Goal: Transaction & Acquisition: Purchase product/service

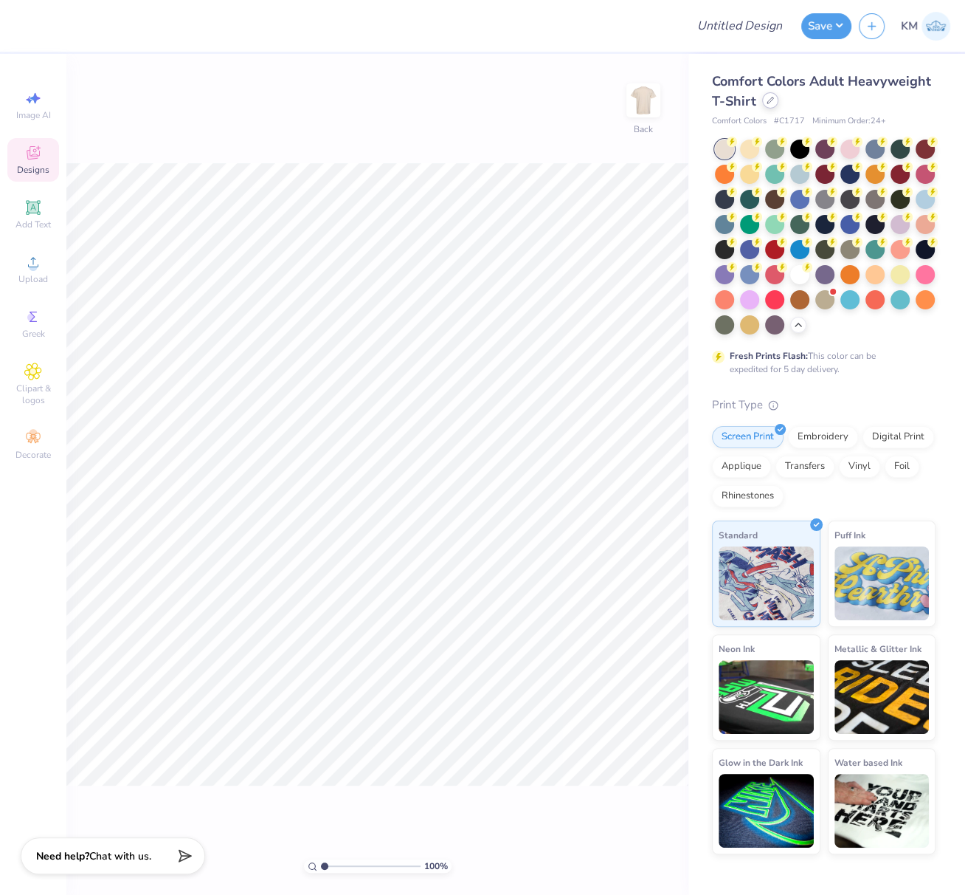
click at [771, 101] on icon at bounding box center [770, 100] width 7 height 7
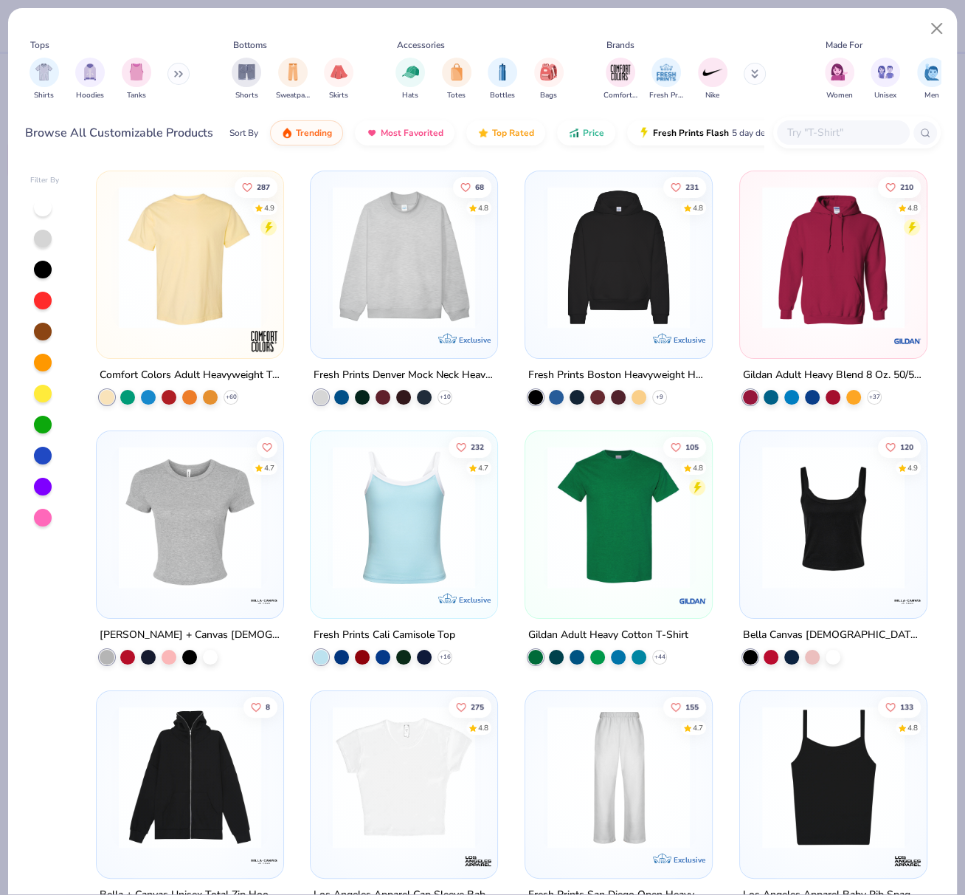
click at [204, 246] on img at bounding box center [189, 257] width 157 height 142
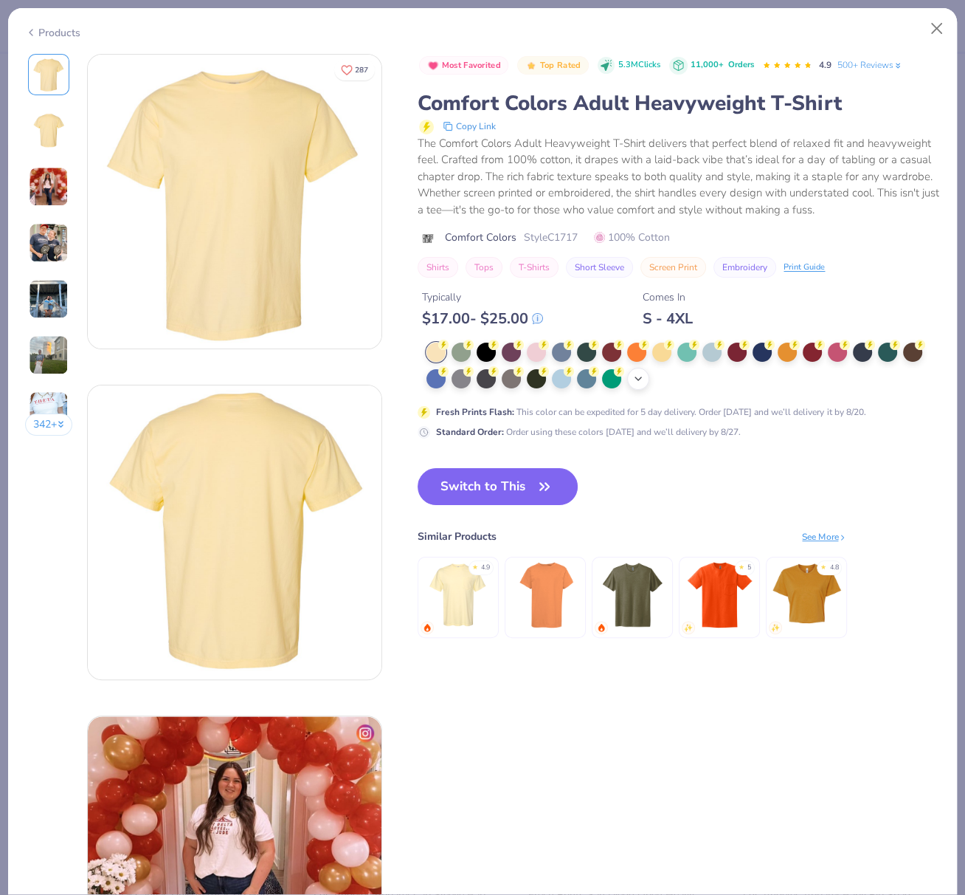
click at [638, 385] on icon at bounding box center [639, 379] width 12 height 12
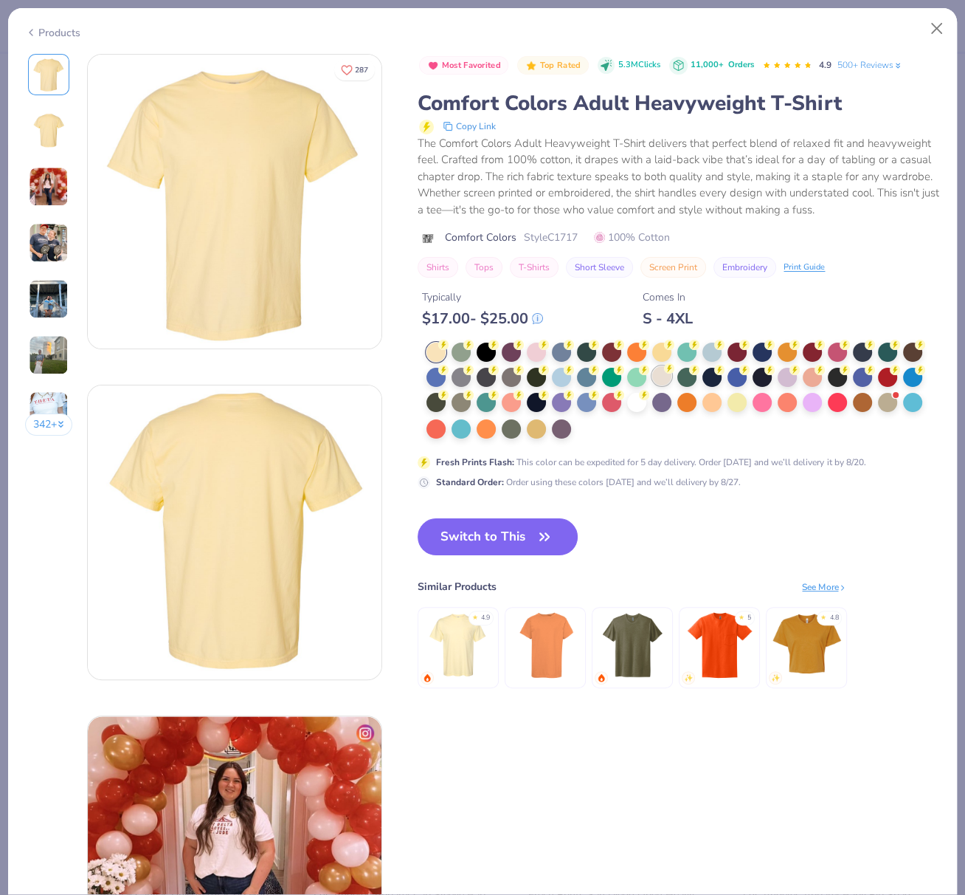
click at [665, 385] on div at bounding box center [661, 375] width 19 height 19
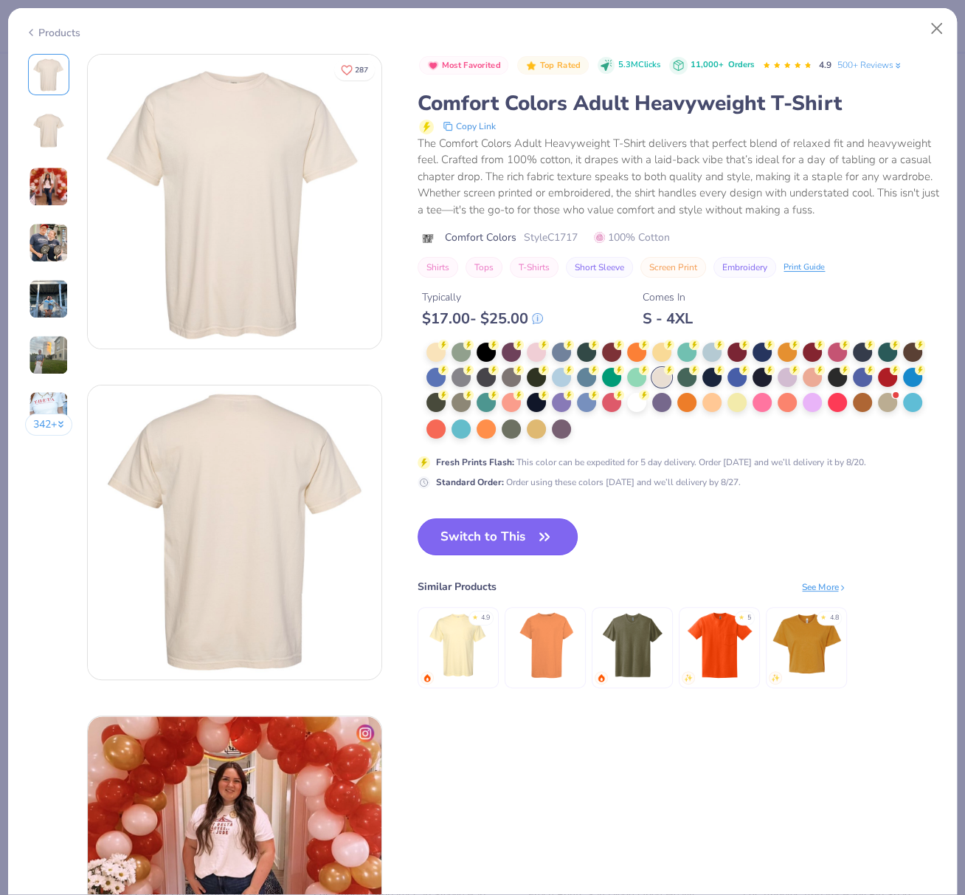
drag, startPoint x: 475, startPoint y: 555, endPoint x: 481, endPoint y: 551, distance: 7.6
click at [475, 555] on button "Switch to This" at bounding box center [498, 536] width 160 height 37
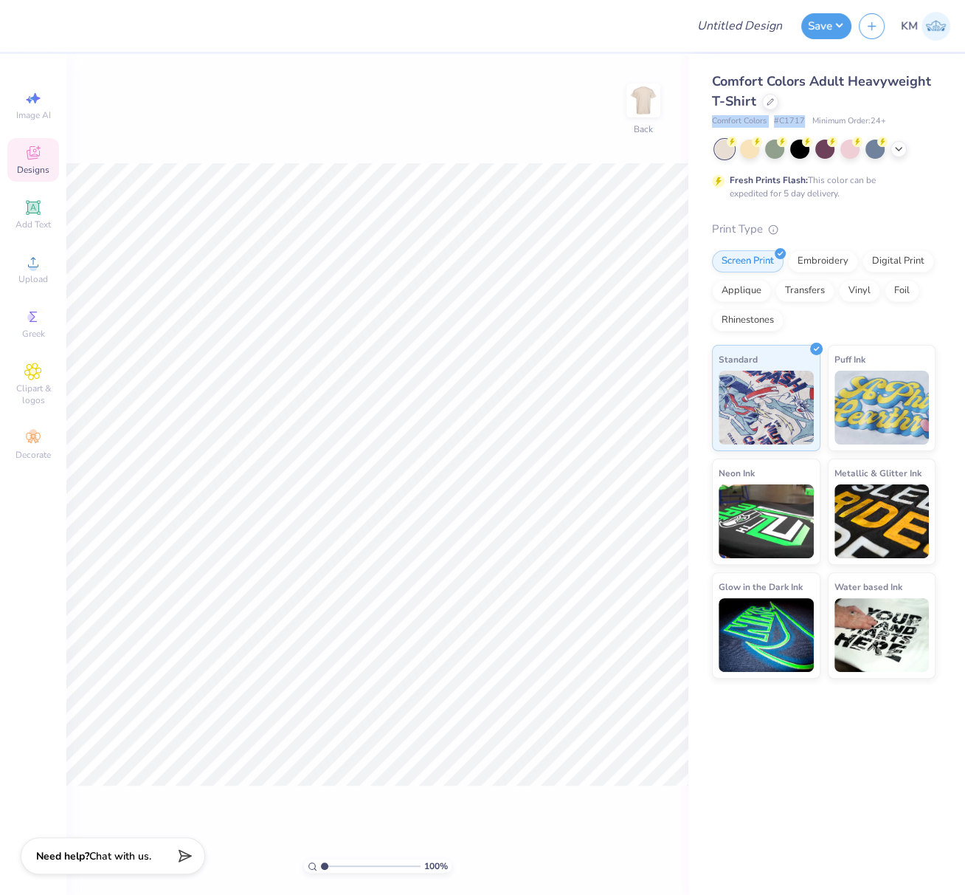
drag, startPoint x: 713, startPoint y: 120, endPoint x: 808, endPoint y: 123, distance: 95.2
click at [802, 122] on div "Comfort Colors Adult Heavyweight T-Shirt Comfort Colors # C1717 Minimum Order: …" at bounding box center [827, 366] width 277 height 624
copy div "Comfort Colors # C1717"
